Goal: Task Accomplishment & Management: Use online tool/utility

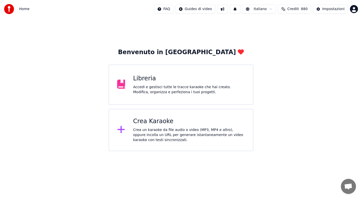
click at [165, 88] on div "Accedi e gestisci tutte le tracce karaoke che hai creato. Modifica, organizza e…" at bounding box center [189, 90] width 112 height 10
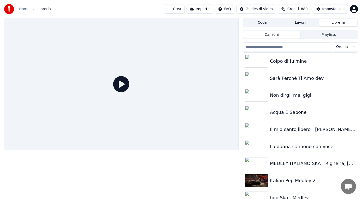
click at [292, 48] on input "search" at bounding box center [287, 46] width 89 height 9
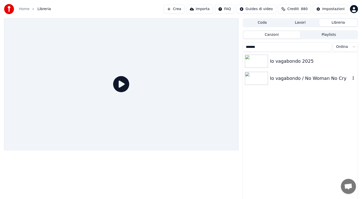
type input "*******"
click at [301, 81] on div "Io vagabondo / No Woman No Cry" at bounding box center [310, 78] width 81 height 7
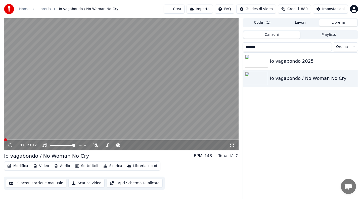
click at [67, 164] on button "Audio" at bounding box center [62, 165] width 20 height 7
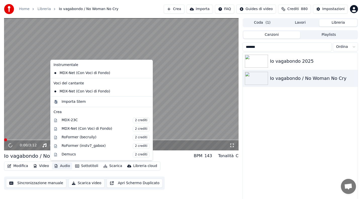
click at [38, 117] on video at bounding box center [121, 84] width 235 height 132
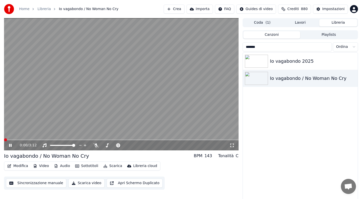
click at [10, 145] on icon at bounding box center [14, 145] width 12 height 4
click at [24, 10] on link "Home" at bounding box center [24, 9] width 10 height 5
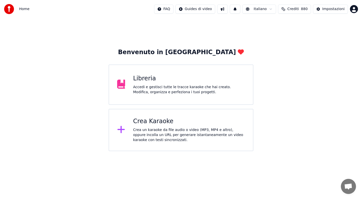
click at [160, 126] on div "Crea Karaoke Crea un karaoke da file audio o video (MP3, MP4 e altro), oppure i…" at bounding box center [189, 129] width 112 height 25
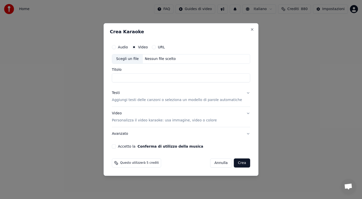
click at [116, 47] on button "Audio" at bounding box center [114, 47] width 4 height 4
click at [134, 60] on div "Scegli un file" at bounding box center [127, 58] width 31 height 9
type input "**********"
click at [243, 93] on button "Testi Aggiungi testi delle canzoni o seleziona un modello di parole automatiche" at bounding box center [181, 96] width 138 height 20
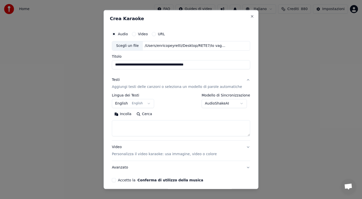
click at [128, 114] on button "Incolla" at bounding box center [123, 114] width 22 height 8
type textarea "**********"
click at [116, 180] on button "Accetto la Conferma di utilizzo della musica" at bounding box center [114, 180] width 4 height 4
click at [212, 170] on button "Avanzato" at bounding box center [181, 166] width 138 height 13
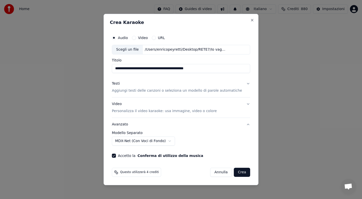
click at [243, 84] on button "Testi Aggiungi testi delle canzoni o seleziona un modello di parole automatiche" at bounding box center [181, 87] width 138 height 20
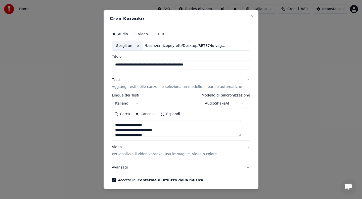
click at [170, 130] on textarea "**********" at bounding box center [177, 128] width 130 height 16
type textarea "**********"
click at [183, 145] on div "Video Personalizza il video karaoke: usa immagine, video o colore" at bounding box center [164, 150] width 105 height 12
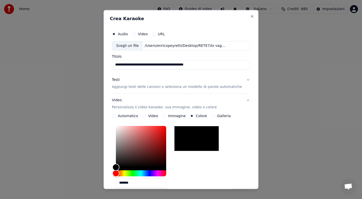
click at [228, 124] on div "*******" at bounding box center [181, 156] width 138 height 67
click at [207, 164] on div "*******" at bounding box center [181, 156] width 138 height 67
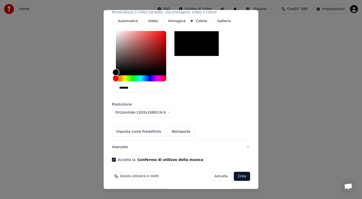
scroll to position [95, 0]
click at [240, 175] on button "Crea" at bounding box center [242, 175] width 16 height 9
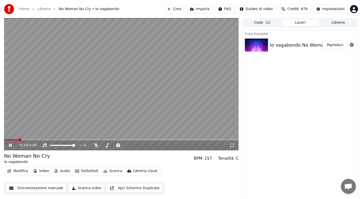
click at [11, 144] on icon at bounding box center [10, 145] width 3 height 3
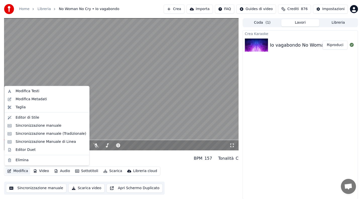
click at [23, 171] on button "Modifica" at bounding box center [17, 170] width 25 height 7
click at [40, 143] on div "Sincronizzazione Manuale di Linea" at bounding box center [46, 141] width 60 height 5
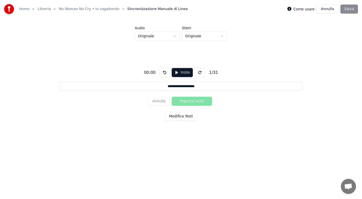
click at [175, 116] on button "Modifica Testi" at bounding box center [181, 116] width 32 height 9
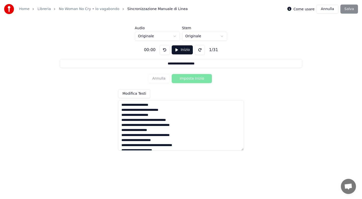
click at [185, 122] on textarea "**********" at bounding box center [181, 125] width 126 height 50
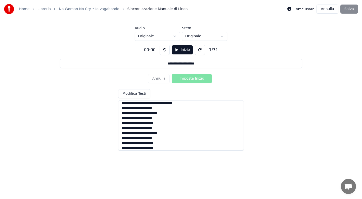
scroll to position [80, 0]
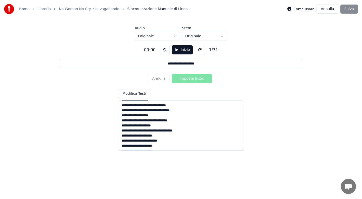
click at [164, 111] on textarea "**********" at bounding box center [181, 125] width 126 height 50
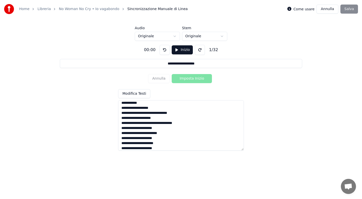
click at [161, 113] on textarea "**********" at bounding box center [181, 125] width 126 height 50
click at [166, 114] on textarea "**********" at bounding box center [181, 125] width 126 height 50
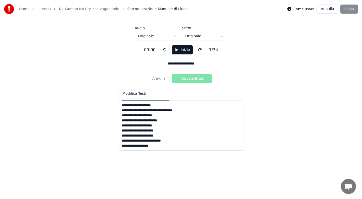
click at [153, 111] on textarea "**********" at bounding box center [181, 125] width 126 height 50
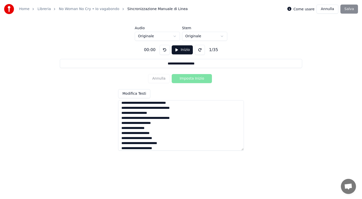
scroll to position [0, 0]
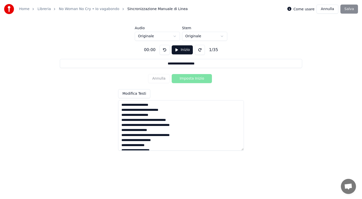
click at [155, 120] on textarea "**********" at bounding box center [181, 125] width 126 height 50
click at [164, 131] on textarea "**********" at bounding box center [181, 125] width 126 height 50
type textarea "**********"
click at [176, 37] on html "**********" at bounding box center [181, 76] width 362 height 153
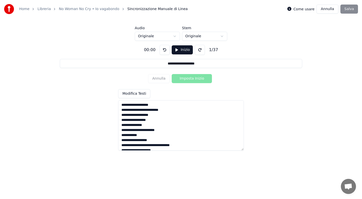
click at [181, 53] on button "Inizio" at bounding box center [182, 49] width 21 height 9
click at [189, 79] on button "Imposta Inizio" at bounding box center [192, 78] width 40 height 9
click at [189, 79] on button "Imposta Fine" at bounding box center [192, 78] width 40 height 9
click at [190, 78] on button "Imposta Inizio" at bounding box center [192, 78] width 40 height 9
click at [190, 78] on button "Imposta Fine" at bounding box center [192, 78] width 40 height 9
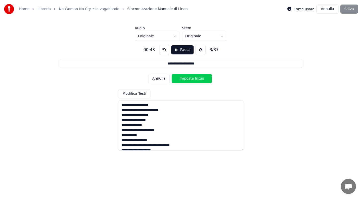
click at [190, 78] on button "Imposta Inizio" at bounding box center [192, 78] width 40 height 9
click at [190, 78] on button "Imposta Fine" at bounding box center [192, 78] width 40 height 9
click at [190, 78] on button "Imposta Inizio" at bounding box center [192, 78] width 40 height 9
click at [190, 78] on button "Imposta Fine" at bounding box center [192, 78] width 40 height 9
click at [190, 78] on button "Imposta Inizio" at bounding box center [192, 78] width 40 height 9
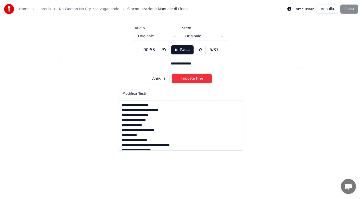
click at [190, 78] on button "Imposta Fine" at bounding box center [192, 78] width 40 height 9
click at [190, 78] on button "Imposta Inizio" at bounding box center [192, 78] width 40 height 9
click at [190, 78] on button "Imposta Fine" at bounding box center [192, 78] width 40 height 9
click at [190, 78] on button "Imposta Inizio" at bounding box center [192, 78] width 40 height 9
click at [190, 78] on button "Imposta Fine" at bounding box center [192, 78] width 40 height 9
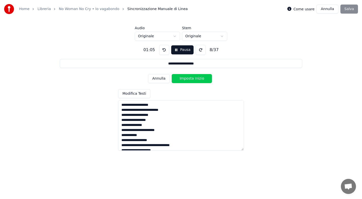
click at [190, 78] on button "Imposta Inizio" at bounding box center [192, 78] width 40 height 9
click at [190, 78] on button "Imposta Fine" at bounding box center [192, 78] width 40 height 9
click at [190, 78] on button "Imposta Inizio" at bounding box center [192, 78] width 40 height 9
click at [190, 78] on button "Imposta Fine" at bounding box center [192, 78] width 40 height 9
click at [190, 78] on button "Imposta Inizio" at bounding box center [192, 78] width 40 height 9
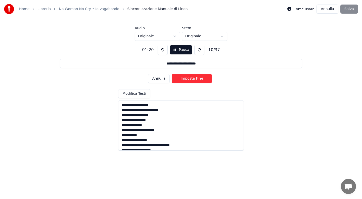
click at [190, 78] on button "Imposta Fine" at bounding box center [192, 78] width 40 height 9
click at [190, 78] on button "Imposta Inizio" at bounding box center [192, 78] width 40 height 9
click at [190, 78] on button "Imposta Fine" at bounding box center [192, 78] width 40 height 9
click at [190, 78] on button "Imposta Inizio" at bounding box center [192, 78] width 40 height 9
click at [190, 78] on button "Imposta Fine" at bounding box center [192, 78] width 40 height 9
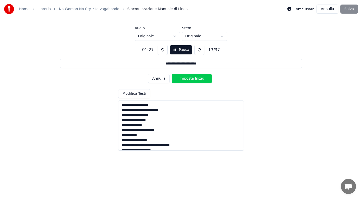
click at [190, 78] on button "Imposta Inizio" at bounding box center [192, 78] width 40 height 9
click at [190, 78] on button "Imposta Fine" at bounding box center [192, 78] width 40 height 9
click at [190, 78] on button "Imposta Inizio" at bounding box center [192, 78] width 40 height 9
click at [190, 78] on button "Imposta Fine" at bounding box center [192, 78] width 40 height 9
click at [190, 78] on button "Imposta Inizio" at bounding box center [192, 78] width 40 height 9
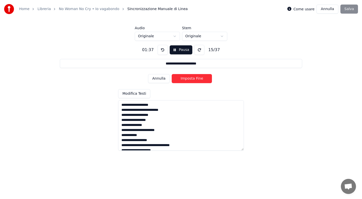
click at [190, 78] on button "Imposta Fine" at bounding box center [192, 78] width 40 height 9
click at [190, 78] on button "Imposta Inizio" at bounding box center [192, 78] width 40 height 9
click at [190, 78] on button "Imposta Fine" at bounding box center [192, 78] width 40 height 9
click at [190, 78] on button "Imposta Inizio" at bounding box center [192, 78] width 40 height 9
click at [190, 78] on button "Imposta Fine" at bounding box center [192, 78] width 40 height 9
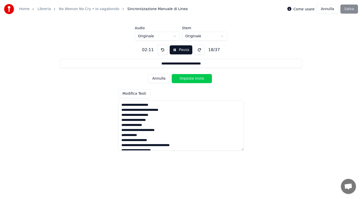
click at [190, 78] on button "Imposta Inizio" at bounding box center [192, 78] width 40 height 9
click at [190, 78] on button "Imposta Fine" at bounding box center [192, 78] width 40 height 9
click at [190, 78] on button "Imposta Inizio" at bounding box center [192, 78] width 40 height 9
click at [190, 78] on button "Imposta Fine" at bounding box center [192, 78] width 40 height 9
click at [190, 78] on button "Imposta Inizio" at bounding box center [192, 78] width 40 height 9
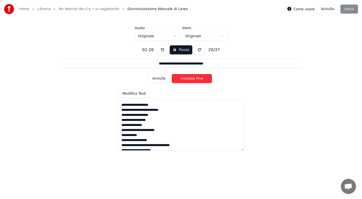
click at [190, 78] on button "Imposta Fine" at bounding box center [192, 78] width 40 height 9
click at [190, 78] on button "Imposta Inizio" at bounding box center [192, 78] width 40 height 9
click at [190, 78] on button "Imposta Fine" at bounding box center [192, 78] width 40 height 9
click at [190, 78] on button "Imposta Inizio" at bounding box center [192, 78] width 40 height 9
click at [190, 78] on button "Imposta Fine" at bounding box center [192, 78] width 40 height 9
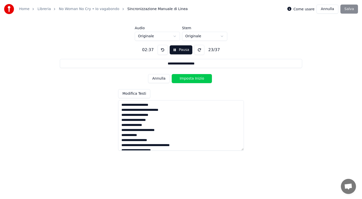
click at [190, 78] on button "Imposta Inizio" at bounding box center [192, 78] width 40 height 9
click at [190, 78] on button "Imposta Fine" at bounding box center [192, 78] width 40 height 9
click at [190, 78] on button "Imposta Inizio" at bounding box center [192, 78] width 40 height 9
click at [190, 78] on button "Imposta Fine" at bounding box center [192, 78] width 40 height 9
click at [190, 78] on button "Imposta Inizio" at bounding box center [192, 78] width 40 height 9
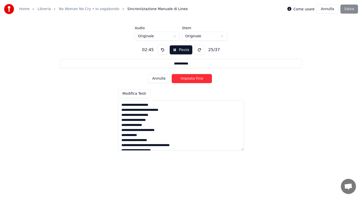
click at [190, 78] on button "Imposta Fine" at bounding box center [192, 78] width 40 height 9
click at [190, 78] on button "Imposta Inizio" at bounding box center [192, 78] width 40 height 9
click at [190, 78] on button "Imposta Fine" at bounding box center [192, 78] width 40 height 9
click at [190, 78] on button "Imposta Inizio" at bounding box center [192, 78] width 40 height 9
click at [190, 78] on button "Imposta Fine" at bounding box center [192, 78] width 40 height 9
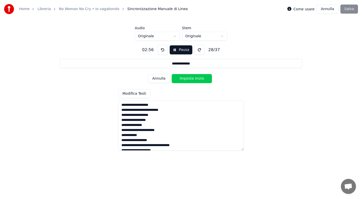
click at [190, 78] on button "Imposta Inizio" at bounding box center [192, 78] width 40 height 9
click at [190, 78] on button "Imposta Fine" at bounding box center [192, 78] width 40 height 9
click at [190, 78] on button "Imposta Inizio" at bounding box center [192, 78] width 40 height 9
click at [190, 78] on button "Imposta Fine" at bounding box center [192, 78] width 40 height 9
click at [190, 78] on button "Imposta Inizio" at bounding box center [192, 78] width 40 height 9
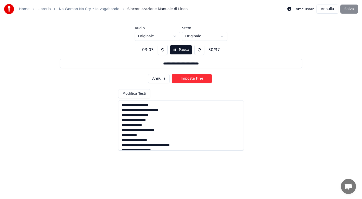
click at [190, 78] on button "Imposta Fine" at bounding box center [192, 78] width 40 height 9
click at [190, 78] on button "Imposta Inizio" at bounding box center [192, 78] width 40 height 9
click at [190, 78] on button "Imposta Fine" at bounding box center [192, 78] width 40 height 9
click at [190, 78] on button "Imposta Inizio" at bounding box center [192, 78] width 40 height 9
click at [190, 78] on button "Imposta Fine" at bounding box center [192, 78] width 40 height 9
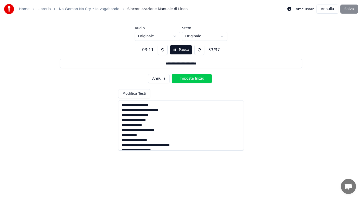
click at [190, 78] on button "Imposta Inizio" at bounding box center [192, 78] width 40 height 9
click at [190, 78] on button "Imposta Fine" at bounding box center [192, 78] width 40 height 9
click at [190, 78] on button "Imposta Inizio" at bounding box center [192, 78] width 40 height 9
click at [190, 78] on button "Imposta Fine" at bounding box center [192, 78] width 40 height 9
click at [190, 78] on button "Imposta Inizio" at bounding box center [192, 78] width 40 height 9
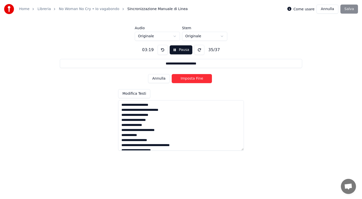
click at [190, 78] on button "Imposta Fine" at bounding box center [192, 78] width 40 height 9
click at [190, 78] on button "Imposta Inizio" at bounding box center [192, 78] width 40 height 9
click at [190, 78] on button "Imposta Fine" at bounding box center [192, 78] width 40 height 9
type input "**********"
click at [190, 78] on button "Imposta Inizio" at bounding box center [192, 78] width 40 height 9
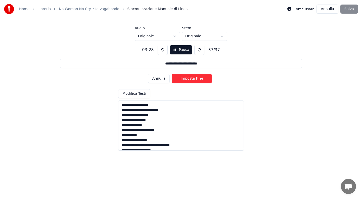
click at [190, 78] on button "Imposta Fine" at bounding box center [192, 78] width 40 height 9
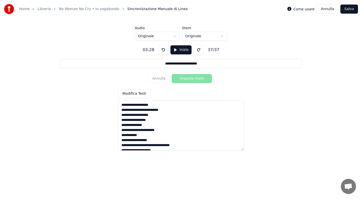
click at [347, 10] on button "Salva" at bounding box center [350, 9] width 18 height 9
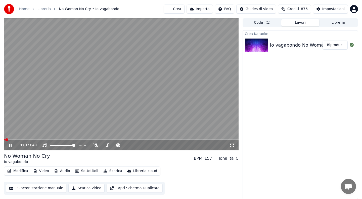
click at [67, 171] on button "Audio" at bounding box center [62, 170] width 20 height 7
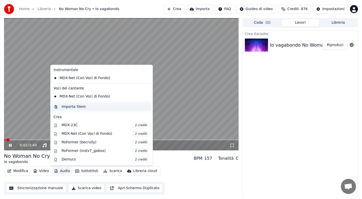
click at [75, 107] on div "Importa Stem" at bounding box center [74, 106] width 24 height 5
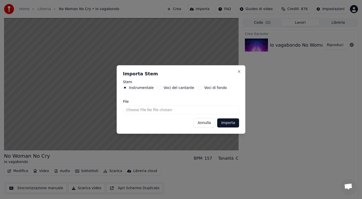
click at [224, 123] on button "Importa" at bounding box center [228, 122] width 22 height 9
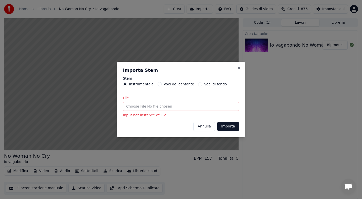
click at [134, 109] on input "File" at bounding box center [181, 106] width 116 height 9
type input "**********"
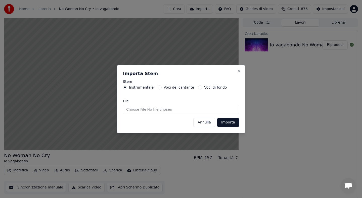
click at [225, 123] on button "Importa" at bounding box center [228, 122] width 22 height 9
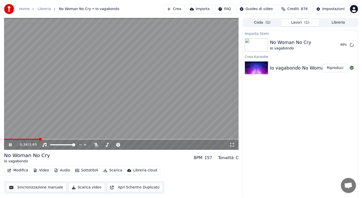
click at [9, 146] on icon at bounding box center [14, 145] width 12 height 4
click at [61, 170] on button "Audio" at bounding box center [62, 170] width 20 height 7
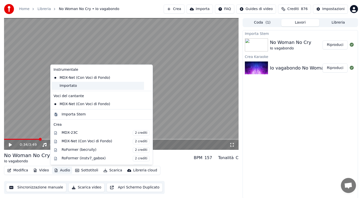
click at [67, 88] on div "Importato" at bounding box center [98, 86] width 93 height 8
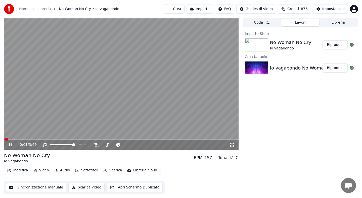
click at [5, 139] on span at bounding box center [4, 139] width 1 height 1
click at [9, 145] on icon at bounding box center [14, 145] width 12 height 4
click at [9, 145] on icon at bounding box center [10, 145] width 3 height 4
click at [97, 146] on icon at bounding box center [96, 145] width 5 height 4
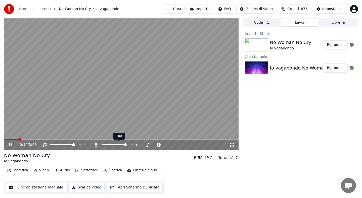
click at [97, 146] on icon at bounding box center [96, 145] width 5 height 4
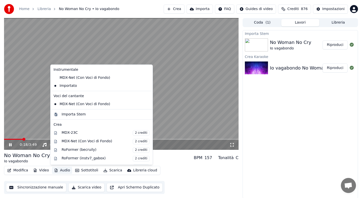
click at [64, 171] on button "Audio" at bounding box center [62, 170] width 20 height 7
click at [36, 115] on video at bounding box center [121, 84] width 235 height 132
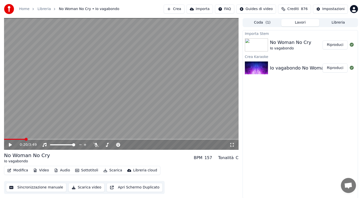
click at [11, 144] on icon at bounding box center [14, 145] width 12 height 4
click at [19, 170] on button "Modifica" at bounding box center [17, 170] width 25 height 7
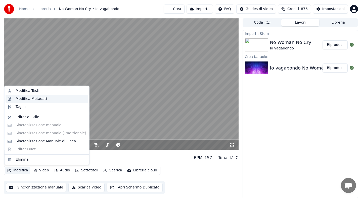
click at [34, 99] on div "Modifica Metadati" at bounding box center [31, 99] width 31 height 5
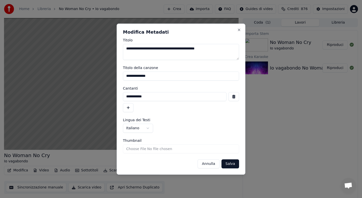
drag, startPoint x: 150, startPoint y: 49, endPoint x: 231, endPoint y: 51, distance: 80.5
click at [231, 51] on textarea "**********" at bounding box center [181, 52] width 116 height 16
type textarea "**********"
drag, startPoint x: 161, startPoint y: 78, endPoint x: 118, endPoint y: 76, distance: 43.5
click at [119, 76] on div "**********" at bounding box center [181, 99] width 129 height 151
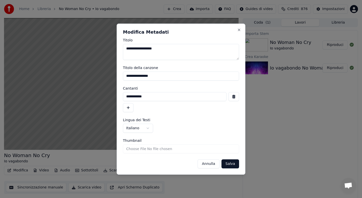
click at [140, 77] on input "**********" at bounding box center [181, 76] width 116 height 9
click at [154, 77] on input "**********" at bounding box center [181, 76] width 116 height 9
type input "**********"
click at [228, 163] on button "Salva" at bounding box center [231, 164] width 18 height 9
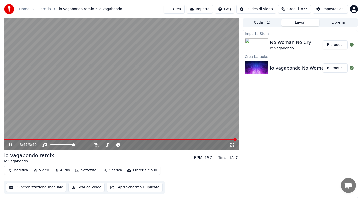
click at [113, 170] on button "Scarica" at bounding box center [112, 170] width 23 height 7
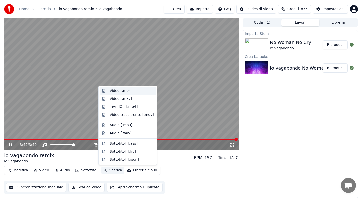
click at [118, 93] on div "Video [.mp4]" at bounding box center [121, 91] width 23 height 5
